Goal: Information Seeking & Learning: Compare options

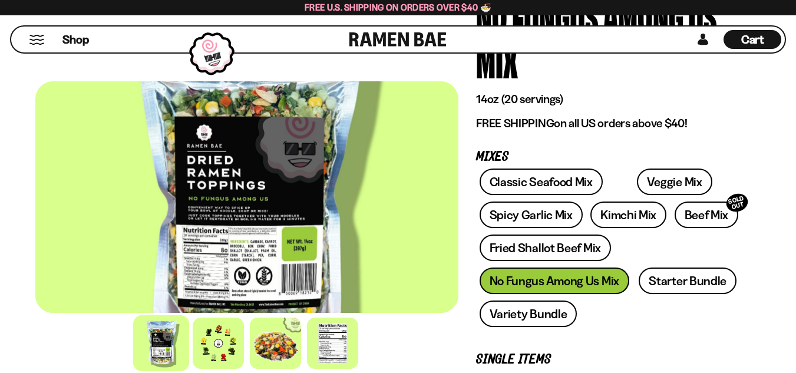
scroll to position [118, 0]
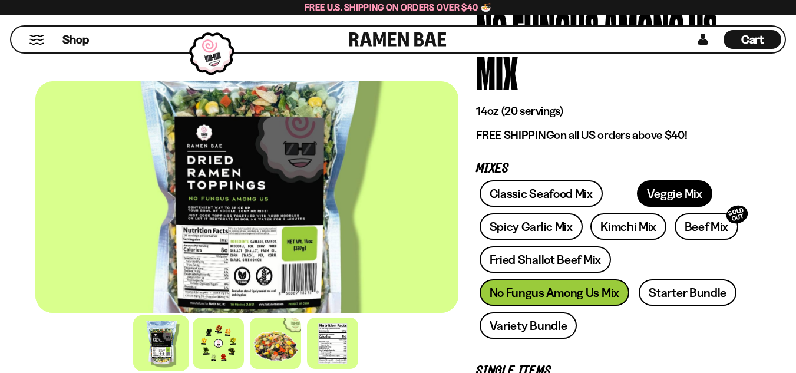
click at [660, 194] on link "Veggie Mix" at bounding box center [674, 193] width 75 height 27
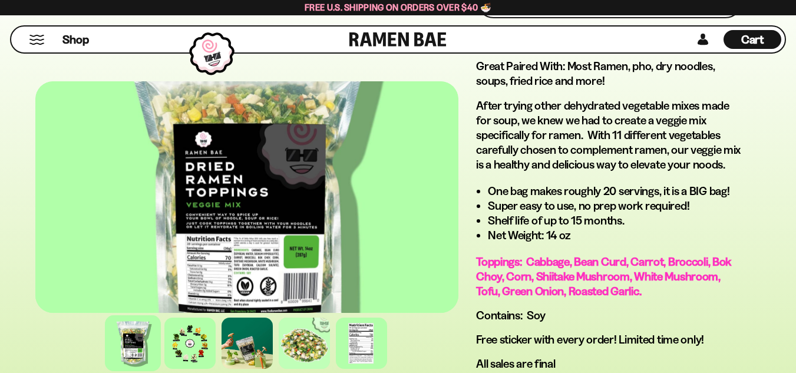
scroll to position [825, 0]
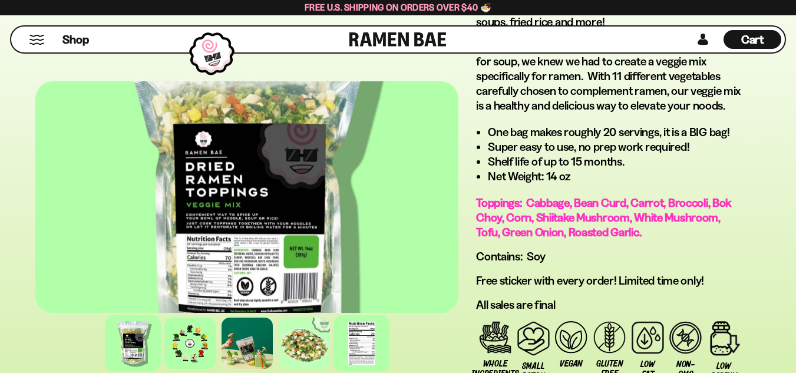
click at [358, 354] on div at bounding box center [361, 343] width 56 height 56
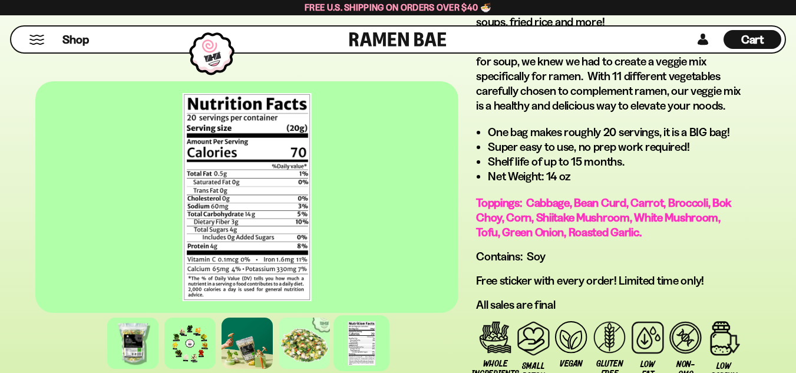
click at [237, 261] on div at bounding box center [246, 196] width 423 height 231
click at [251, 354] on div at bounding box center [247, 343] width 56 height 56
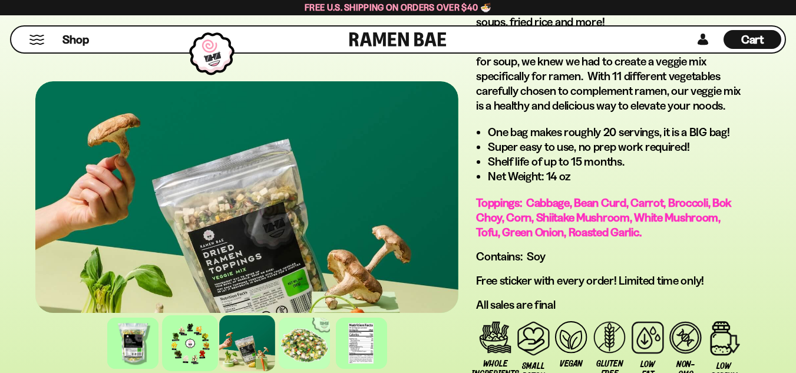
click at [190, 336] on div at bounding box center [190, 343] width 56 height 56
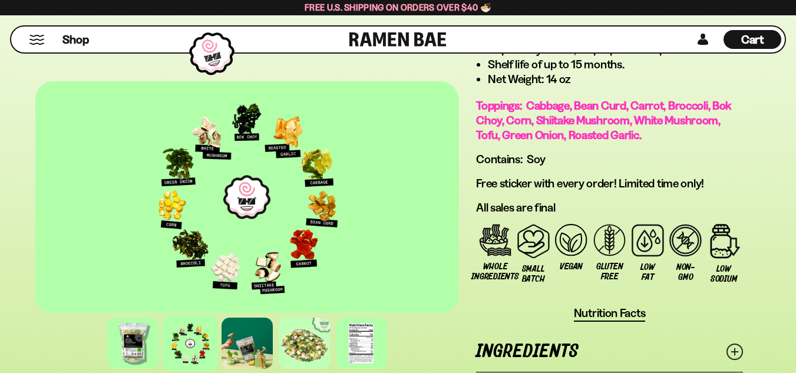
scroll to position [942, 0]
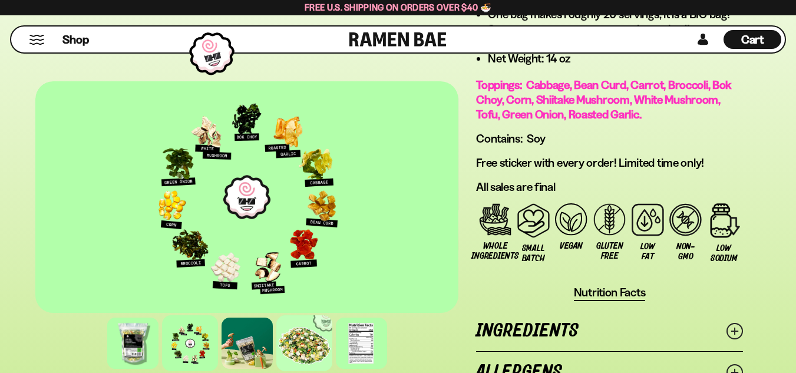
click at [322, 342] on div at bounding box center [304, 343] width 56 height 56
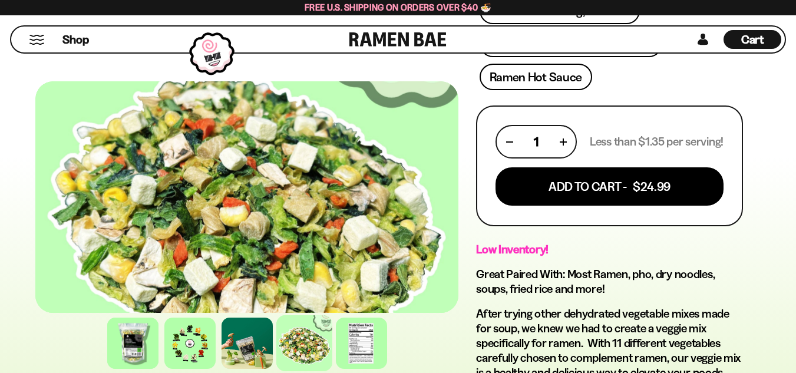
scroll to position [471, 0]
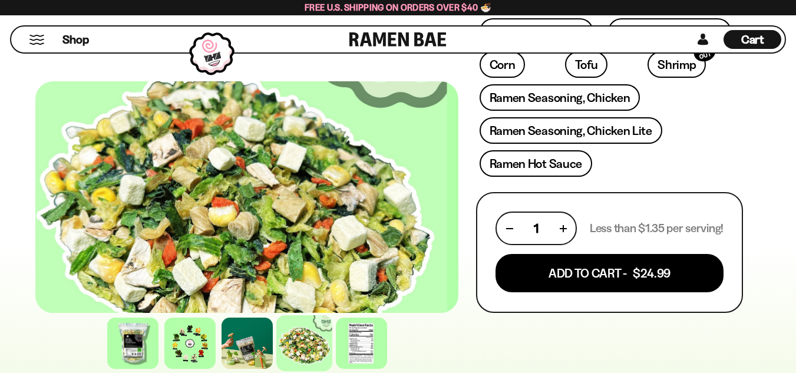
click at [391, 176] on div at bounding box center [235, 196] width 423 height 231
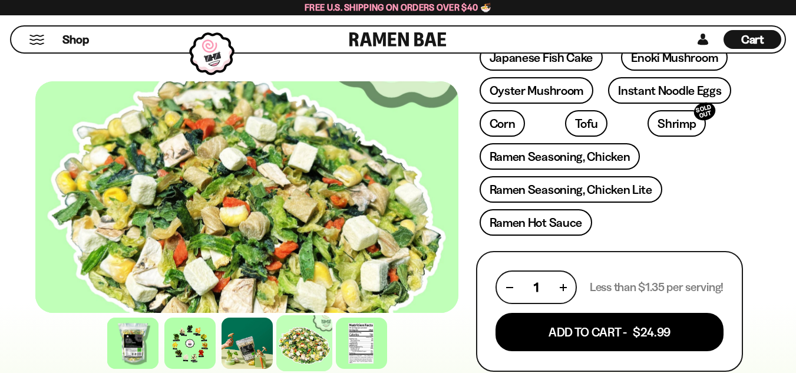
scroll to position [353, 0]
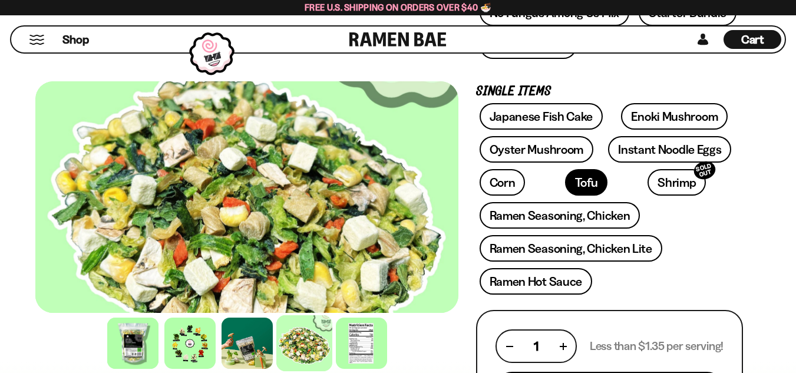
click at [565, 179] on link "Tofu" at bounding box center [586, 182] width 42 height 27
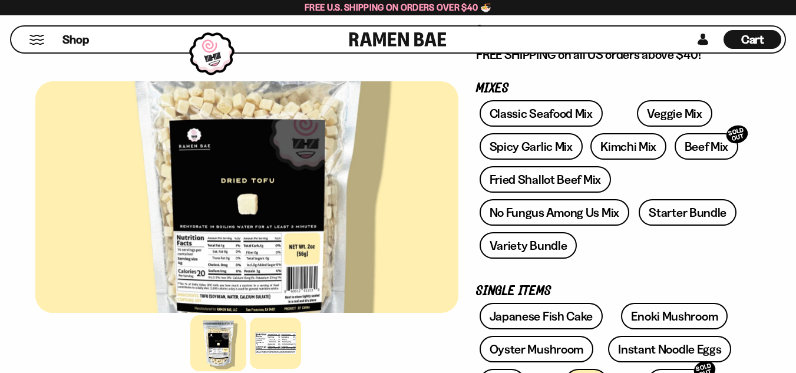
scroll to position [177, 0]
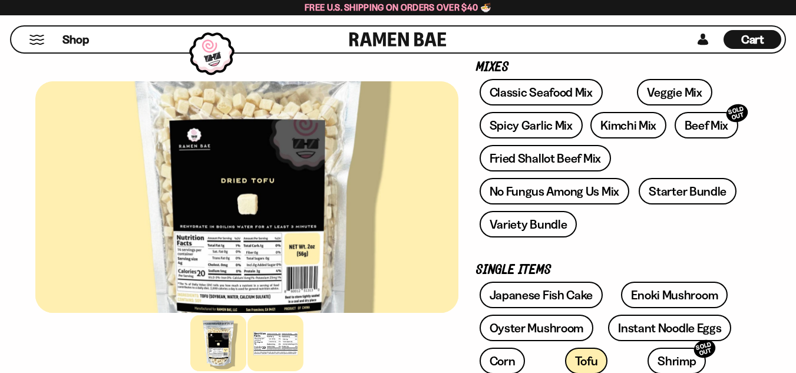
click at [259, 350] on div at bounding box center [275, 343] width 56 height 56
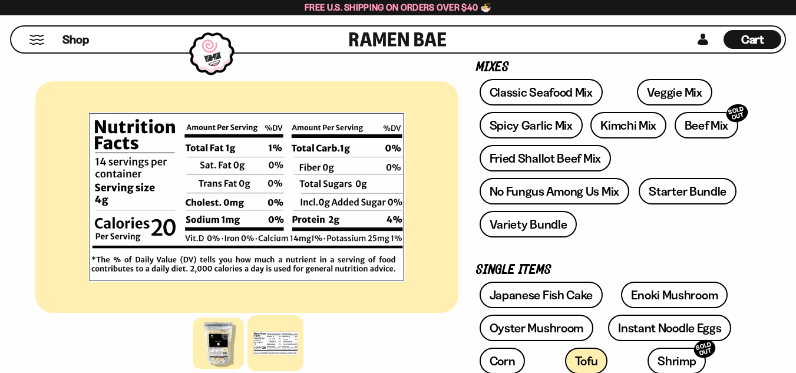
scroll to position [236, 0]
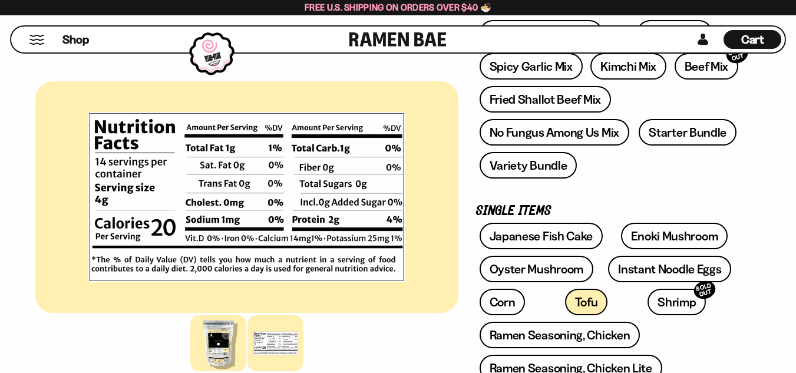
click at [230, 355] on div at bounding box center [218, 343] width 56 height 56
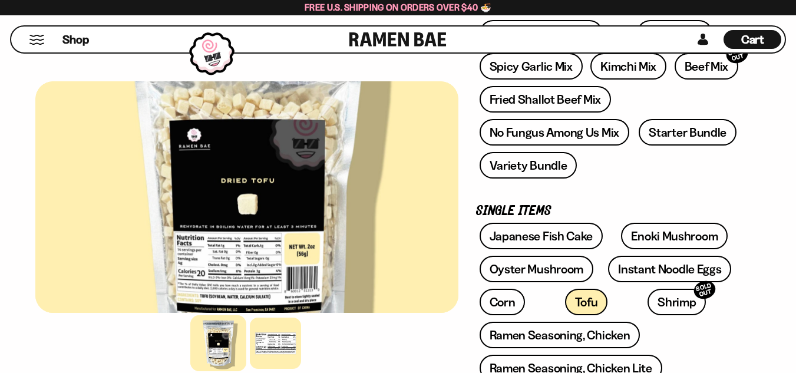
click at [310, 120] on div at bounding box center [246, 196] width 423 height 231
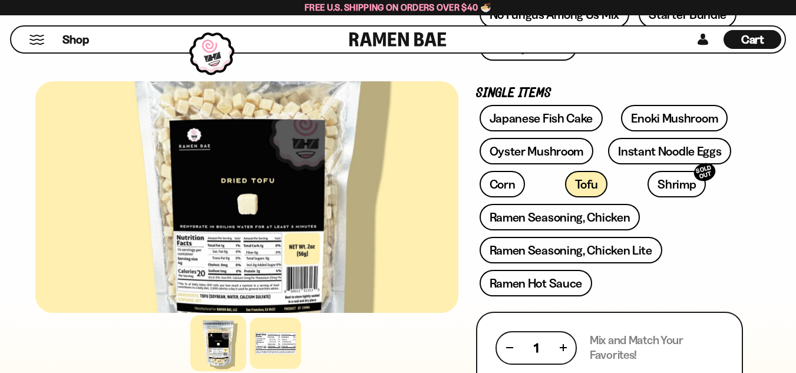
scroll to position [295, 0]
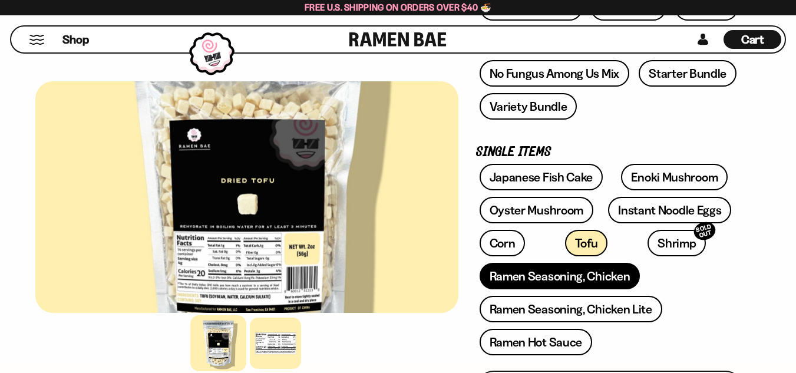
click at [588, 282] on link "Ramen Seasoning, Chicken" at bounding box center [559, 276] width 161 height 27
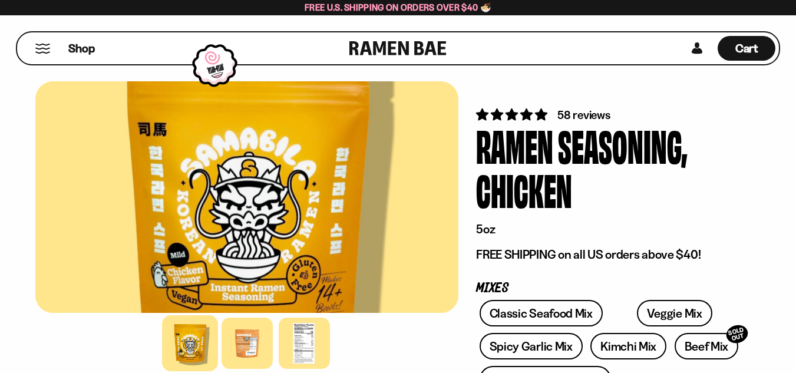
click at [238, 303] on div at bounding box center [246, 196] width 423 height 231
click at [288, 352] on div at bounding box center [304, 343] width 56 height 56
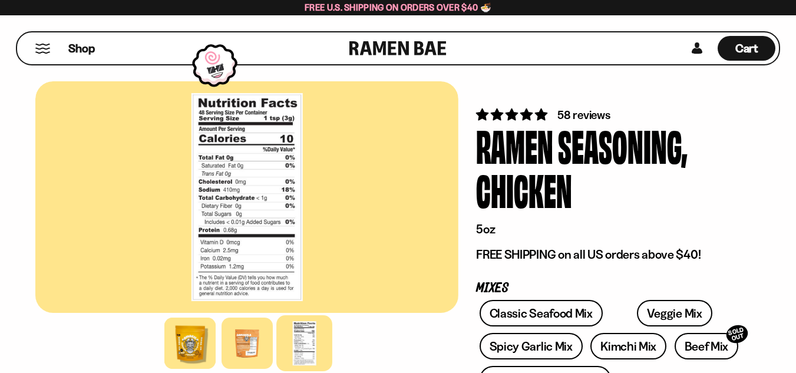
click at [266, 210] on div at bounding box center [246, 196] width 423 height 231
click at [626, 350] on link "Kimchi Mix" at bounding box center [628, 346] width 76 height 27
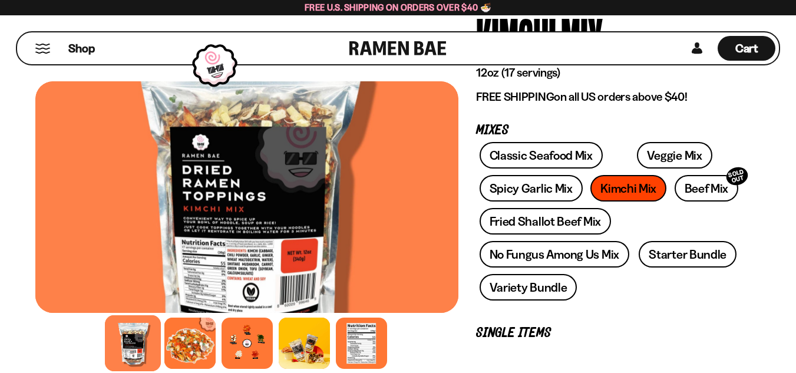
scroll to position [118, 0]
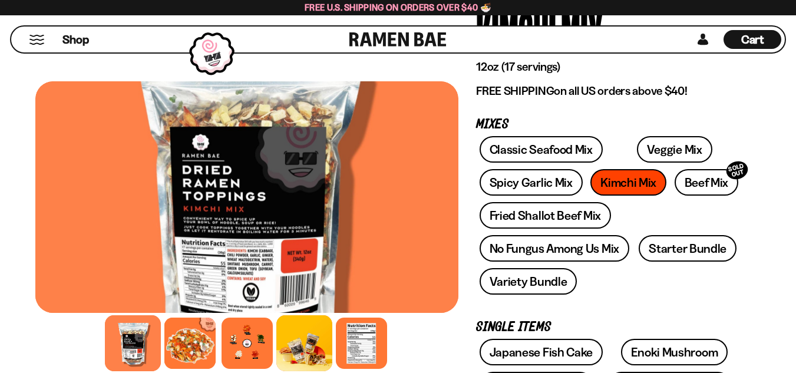
click at [310, 350] on div at bounding box center [304, 343] width 56 height 56
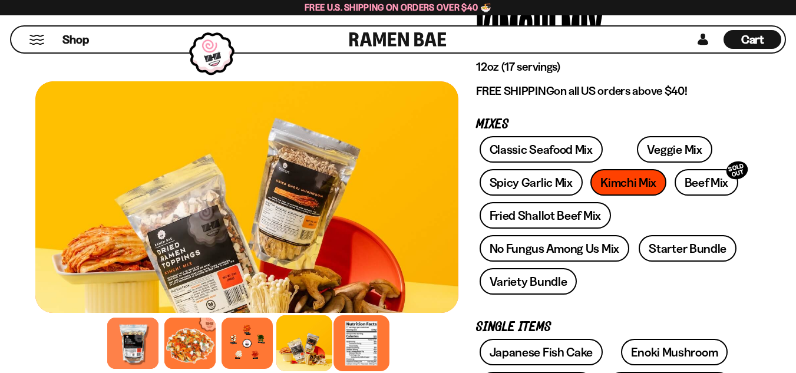
click at [347, 336] on div at bounding box center [361, 343] width 56 height 56
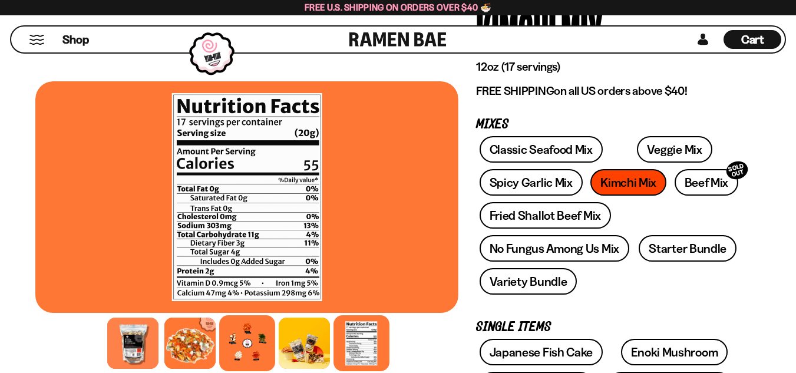
click at [266, 358] on div at bounding box center [247, 343] width 56 height 56
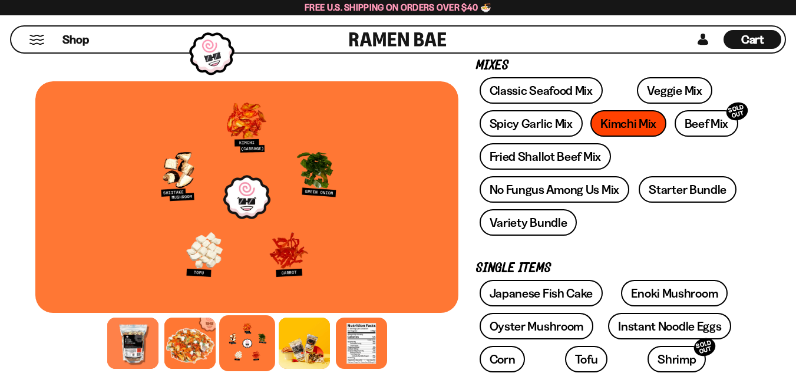
scroll to position [236, 0]
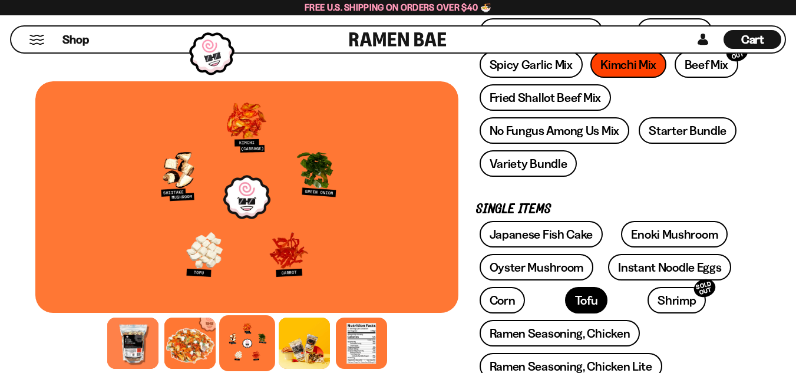
click at [565, 303] on link "Tofu" at bounding box center [586, 300] width 42 height 27
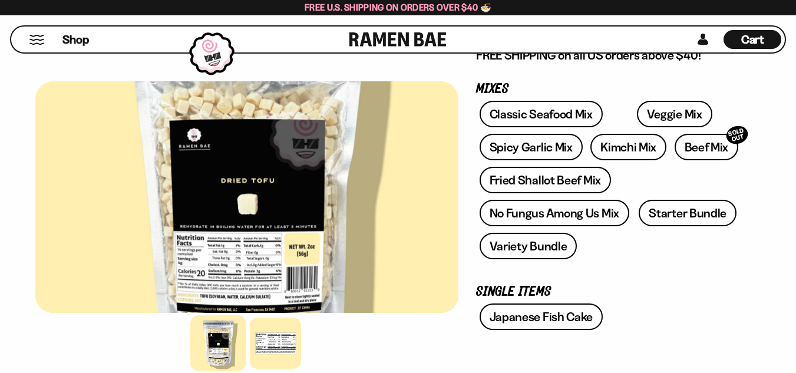
scroll to position [177, 0]
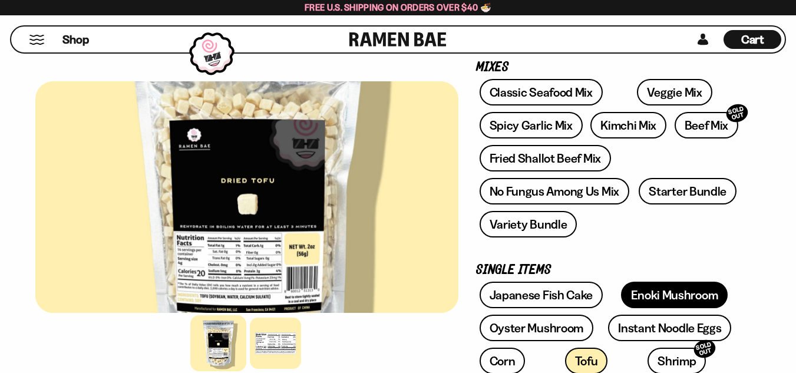
click at [641, 293] on link "Enoki Mushroom" at bounding box center [674, 295] width 107 height 27
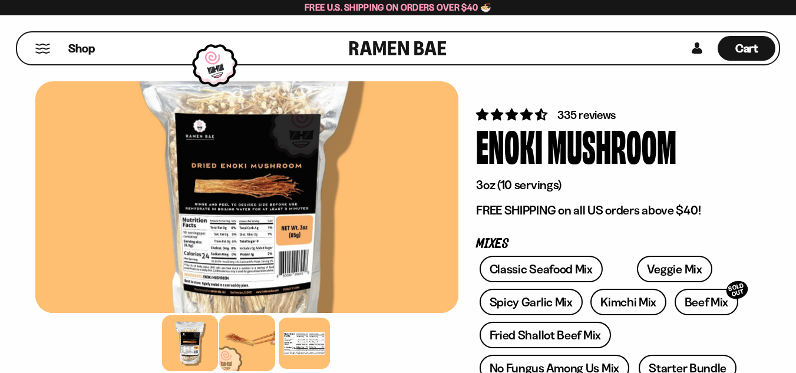
click at [236, 336] on div at bounding box center [247, 343] width 56 height 56
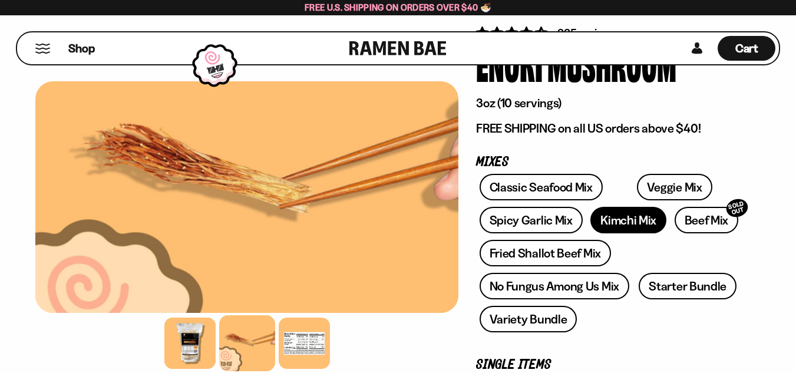
scroll to position [118, 0]
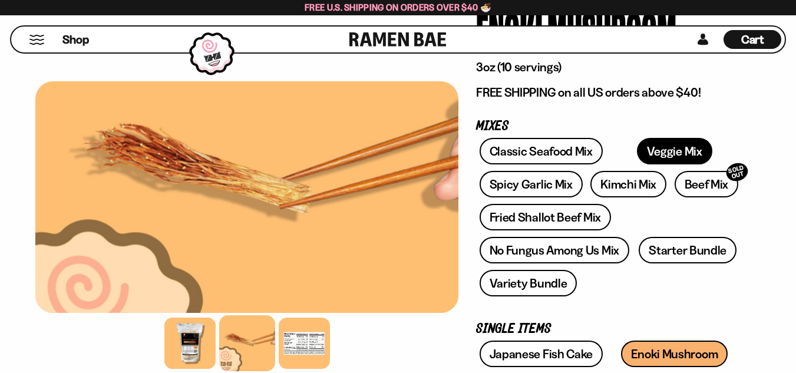
click at [656, 155] on link "Veggie Mix" at bounding box center [674, 151] width 75 height 27
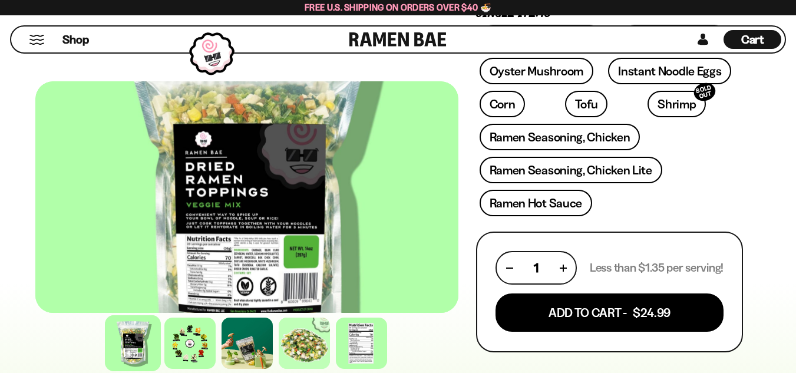
scroll to position [471, 0]
